Goal: Task Accomplishment & Management: Use online tool/utility

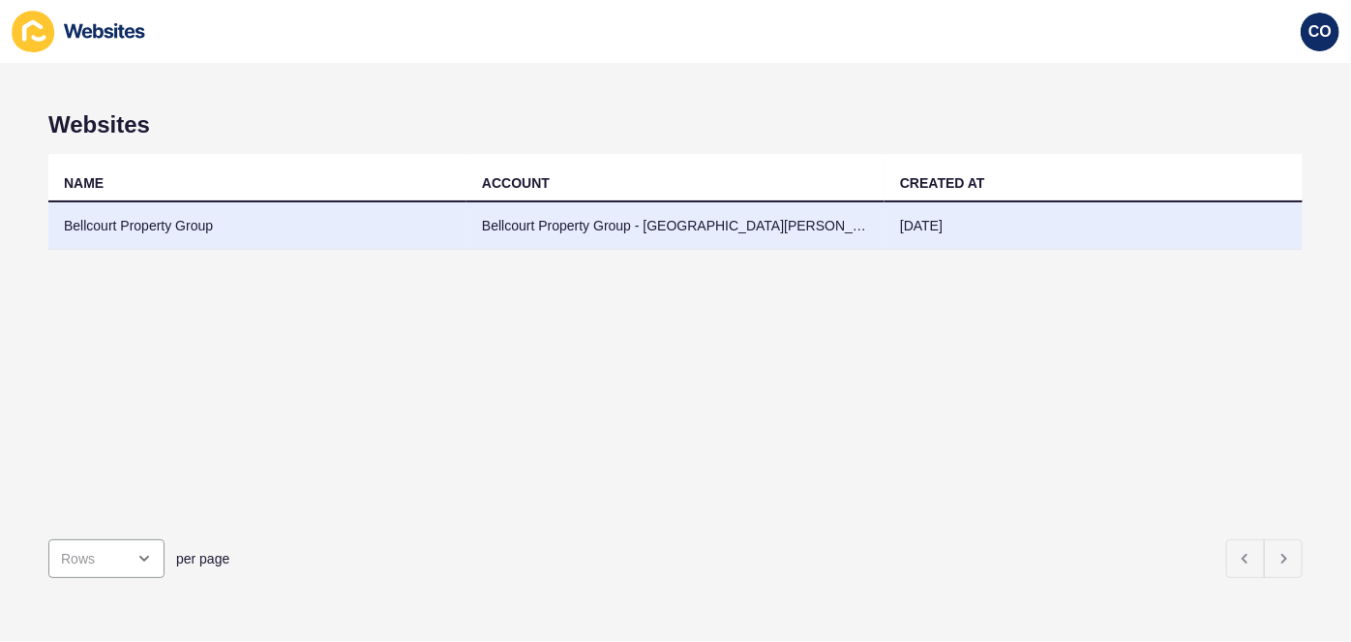
click at [125, 220] on td "Bellcourt Property Group" at bounding box center [257, 225] width 418 height 47
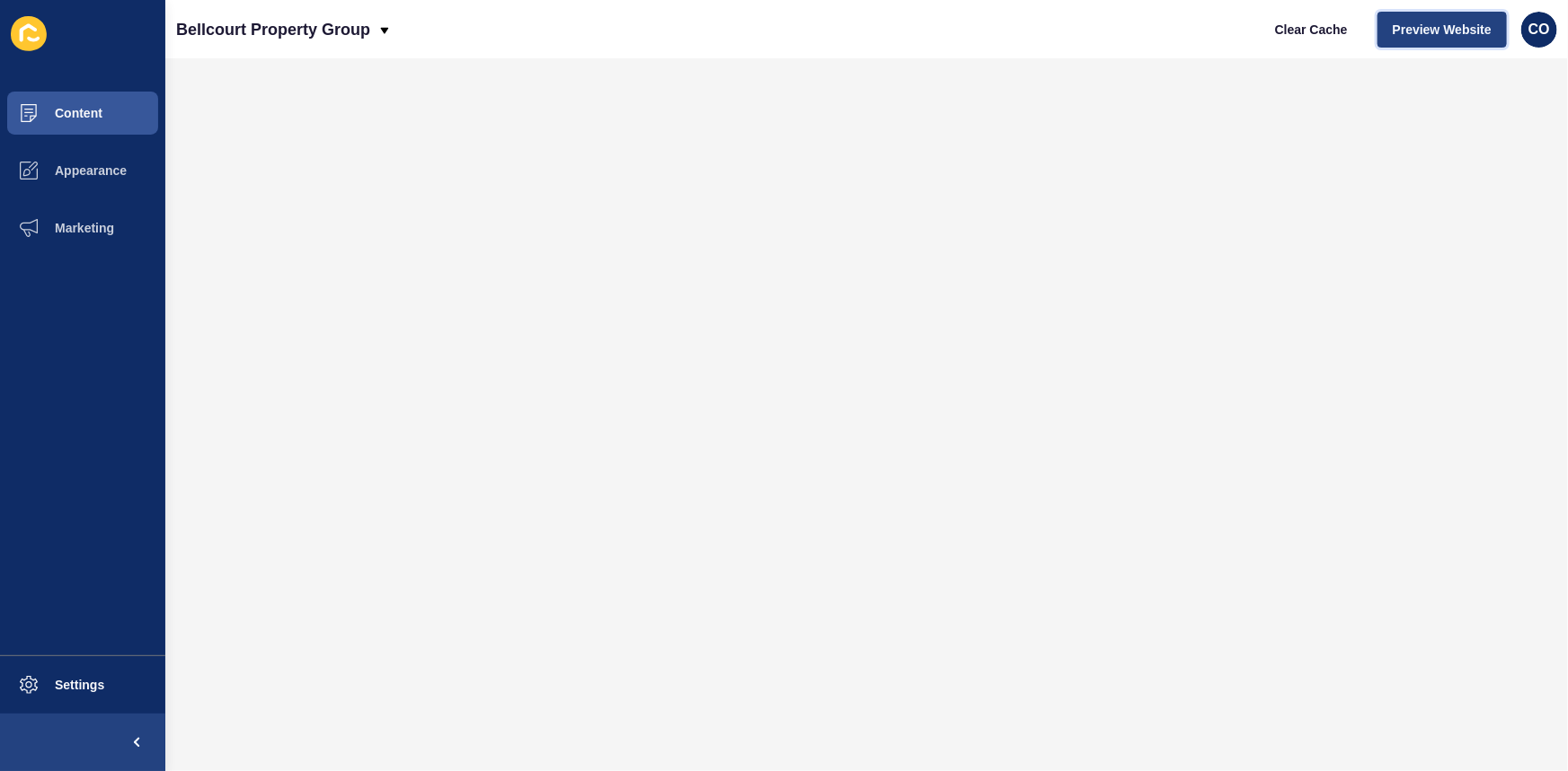
click at [1253, 26] on span "Preview Website" at bounding box center [1442, 29] width 98 height 18
click at [102, 595] on button "Settings" at bounding box center [83, 686] width 165 height 58
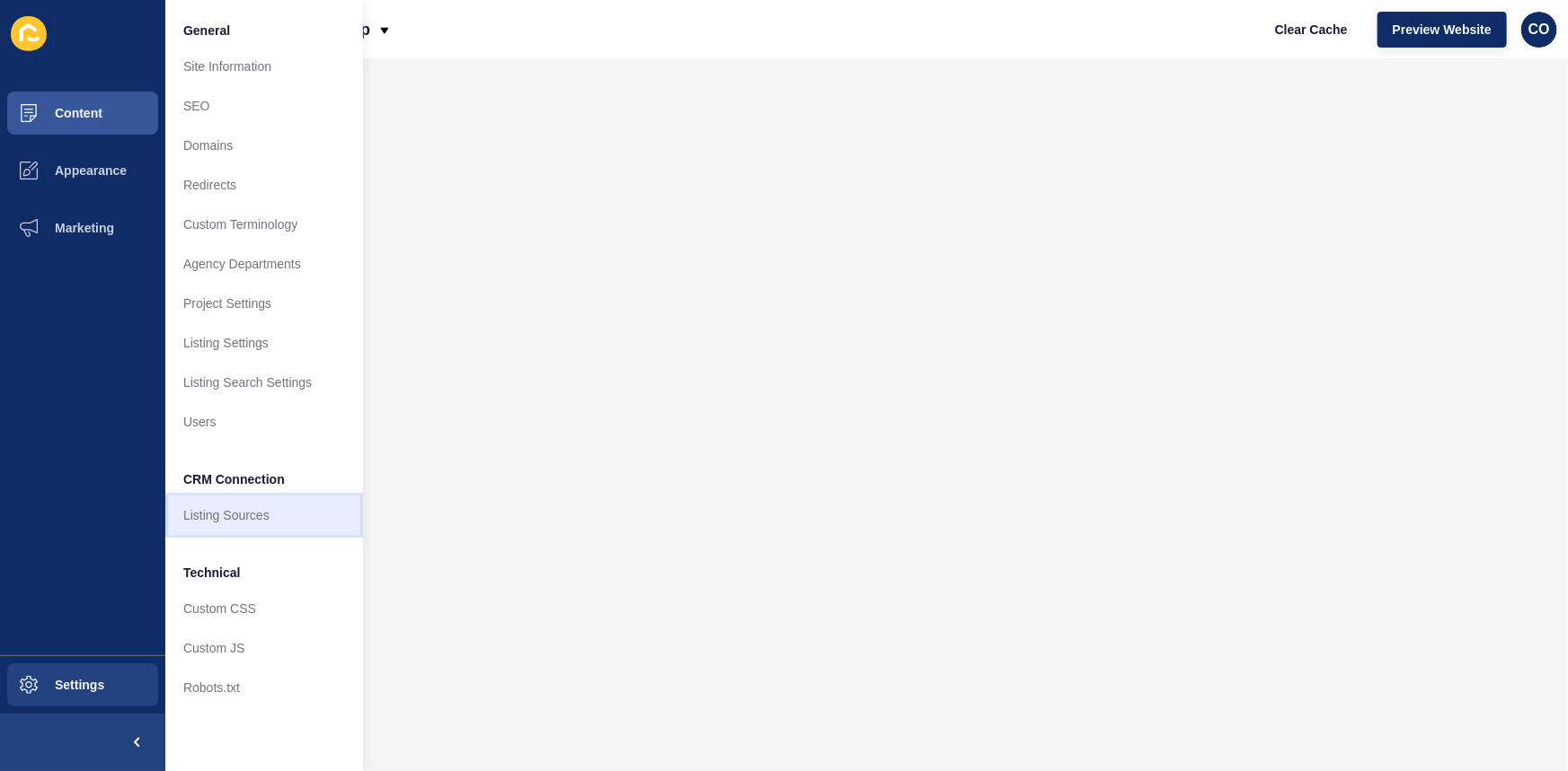
click at [243, 520] on link "Listing Sources" at bounding box center [264, 515] width 198 height 40
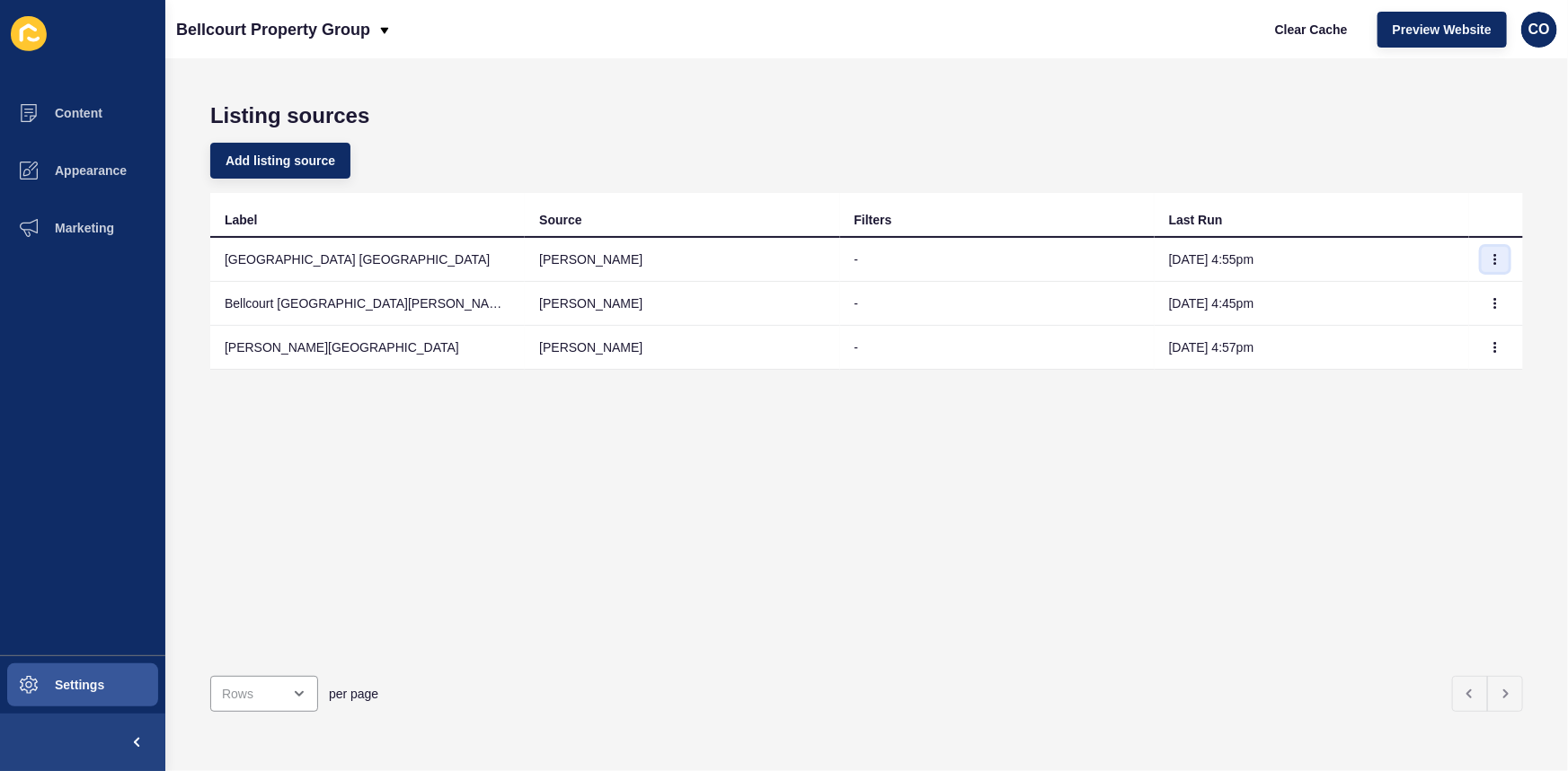
click at [1253, 260] on button "button" at bounding box center [1495, 259] width 27 height 25
click at [1253, 298] on link "Sync now" at bounding box center [1433, 294] width 126 height 40
click at [94, 118] on span "Content" at bounding box center [49, 112] width 105 height 14
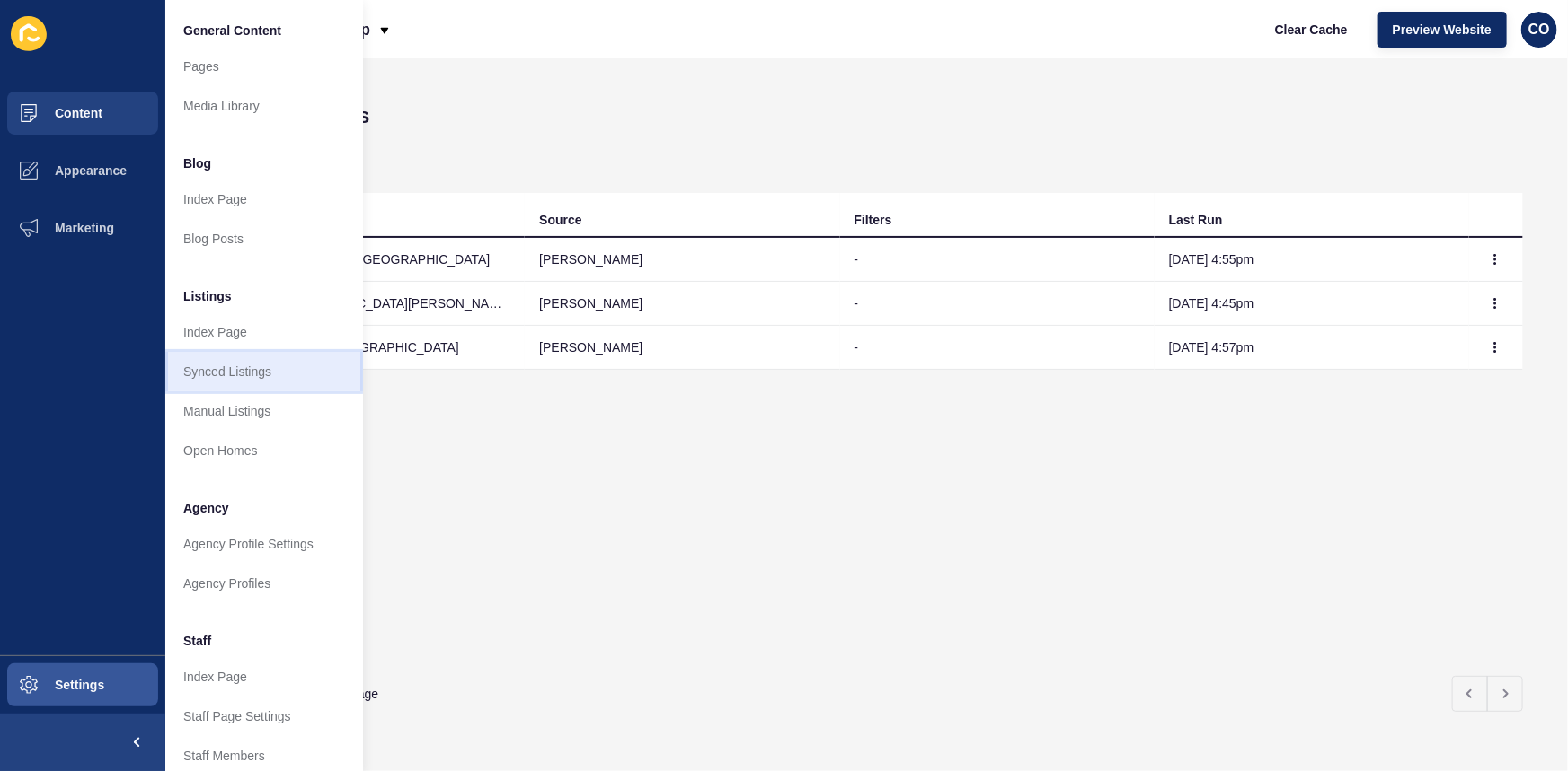
click at [252, 366] on link "Synced Listings" at bounding box center [264, 371] width 198 height 40
